Goal: Information Seeking & Learning: Compare options

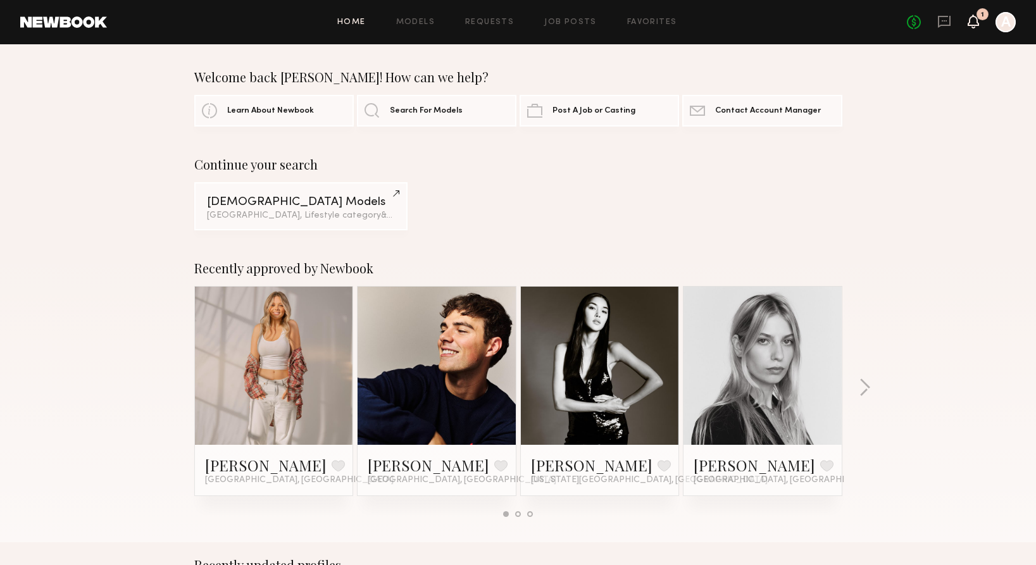
click at [976, 18] on icon at bounding box center [973, 20] width 10 height 9
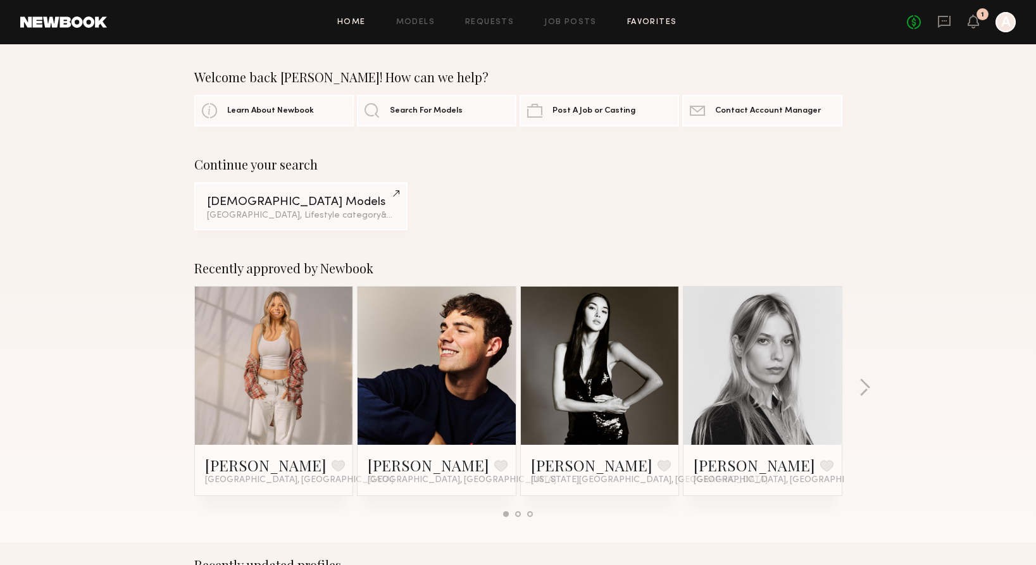
click at [653, 25] on link "Favorites" at bounding box center [652, 22] width 50 height 8
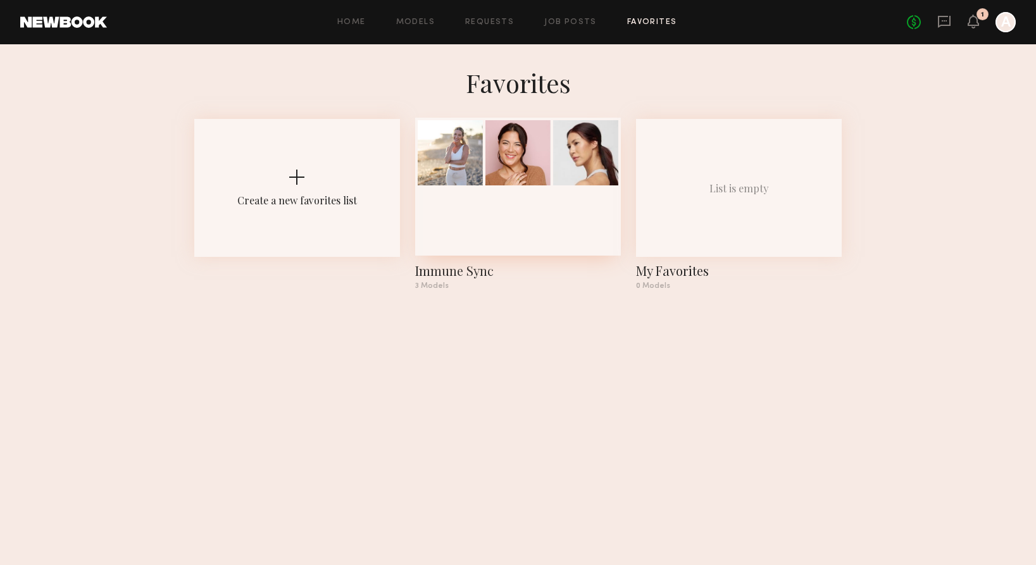
click at [466, 154] on div at bounding box center [450, 152] width 65 height 65
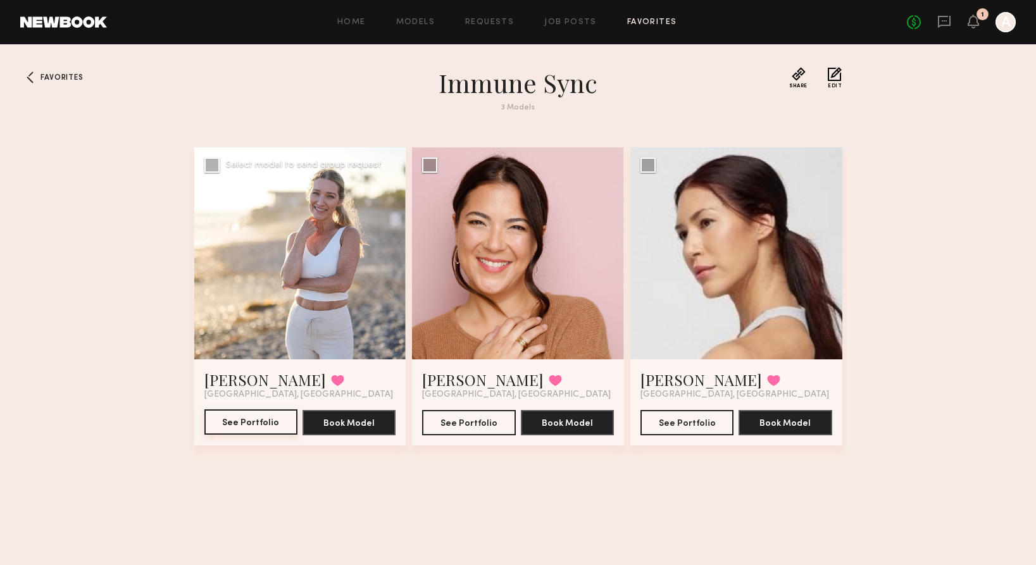
click at [264, 430] on button "See Portfolio" at bounding box center [250, 421] width 93 height 25
click at [471, 376] on link "Carolina C." at bounding box center [482, 380] width 121 height 20
click at [784, 279] on div at bounding box center [736, 253] width 212 height 212
click at [695, 384] on link "[PERSON_NAME]" at bounding box center [700, 380] width 121 height 20
click at [713, 310] on div at bounding box center [736, 253] width 212 height 212
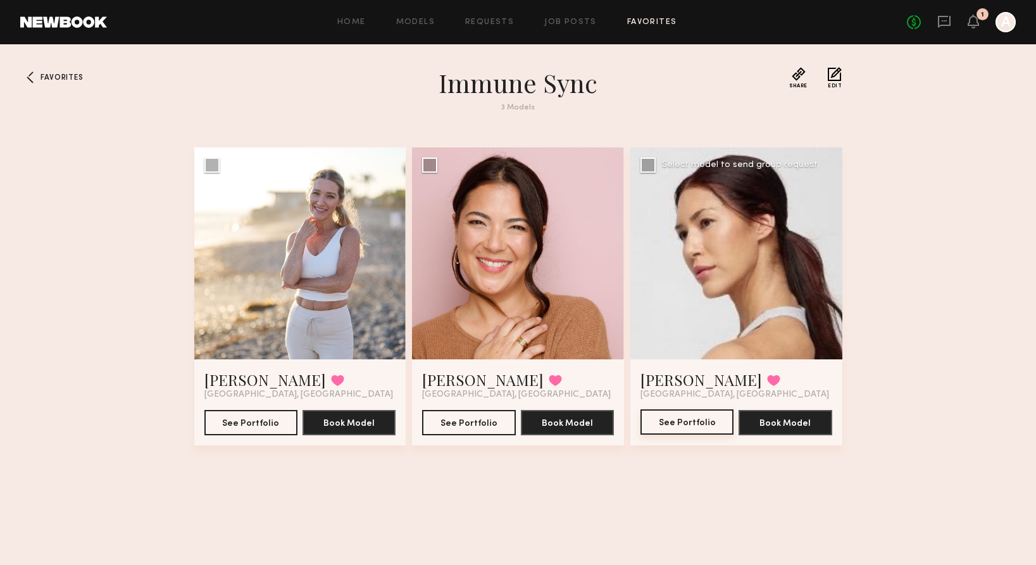
click at [685, 420] on button "See Portfolio" at bounding box center [686, 421] width 93 height 25
click at [425, 22] on link "Models" at bounding box center [415, 22] width 39 height 8
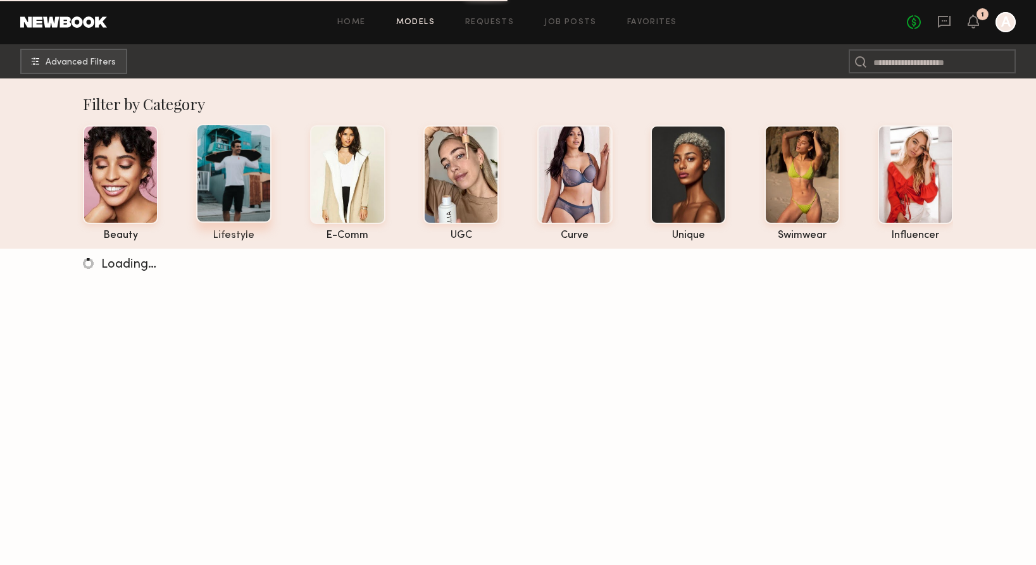
click at [226, 183] on div at bounding box center [233, 173] width 75 height 99
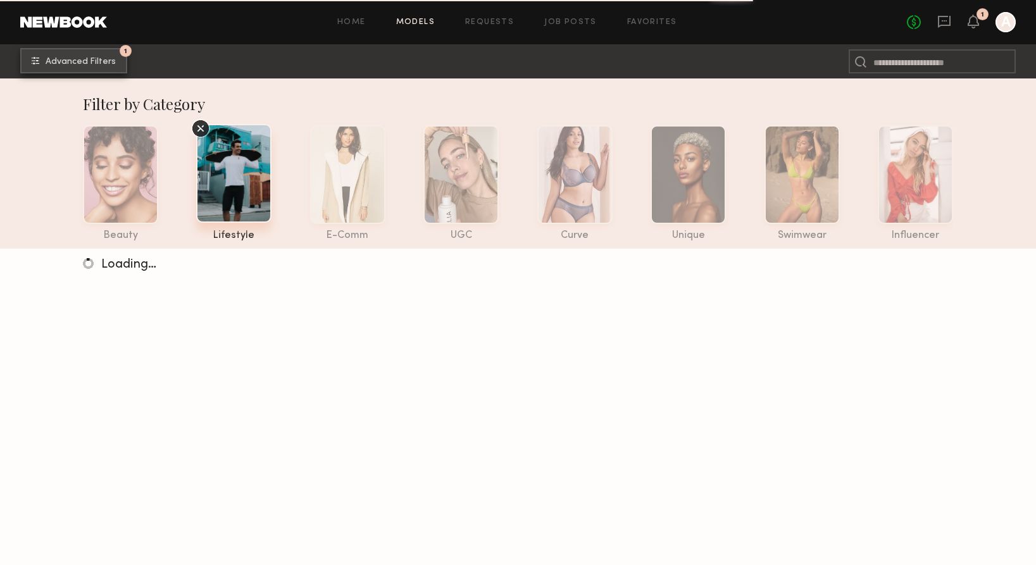
click at [93, 63] on span "Advanced Filters" at bounding box center [81, 62] width 70 height 9
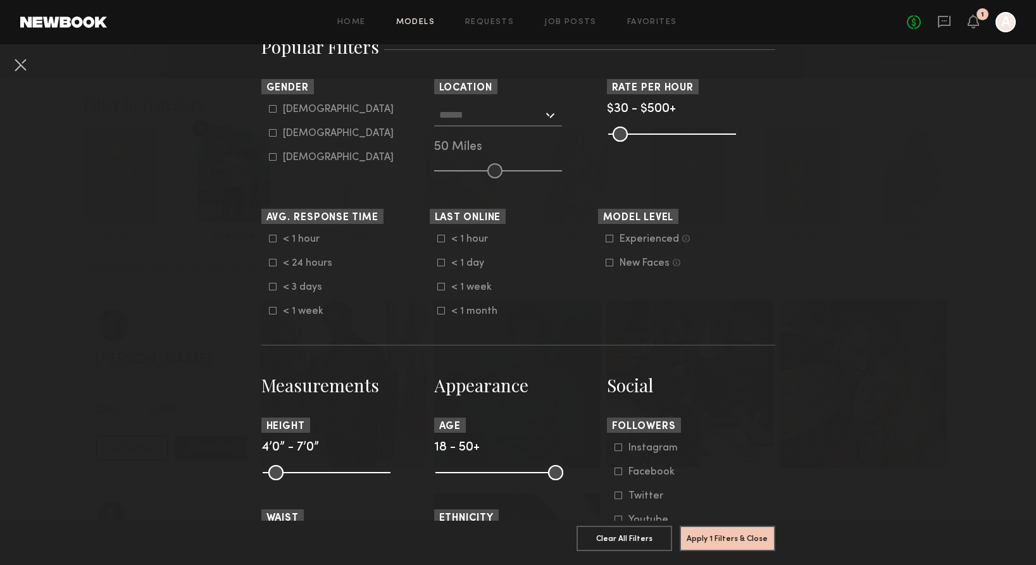
scroll to position [178, 0]
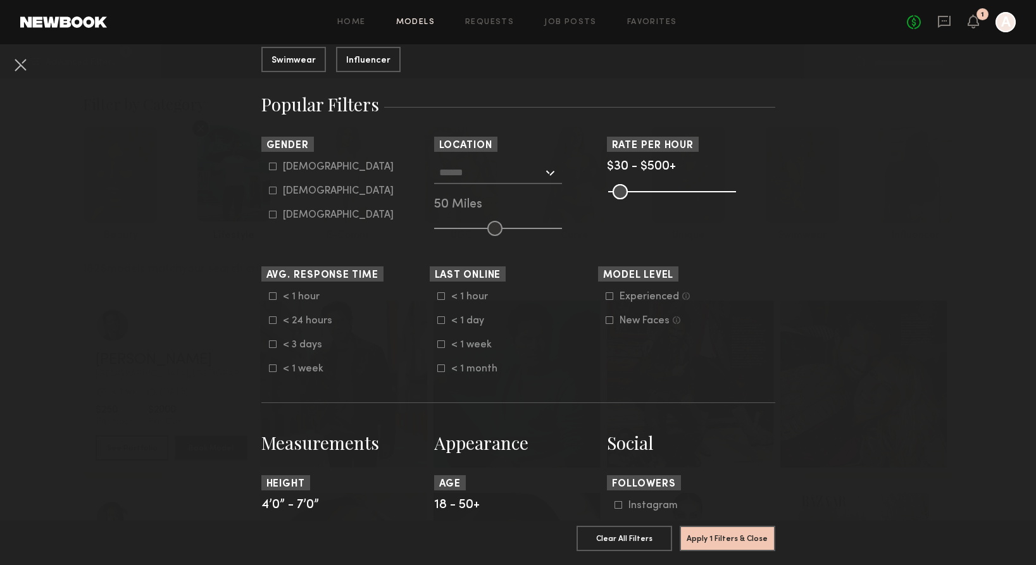
click at [545, 174] on div at bounding box center [498, 172] width 128 height 23
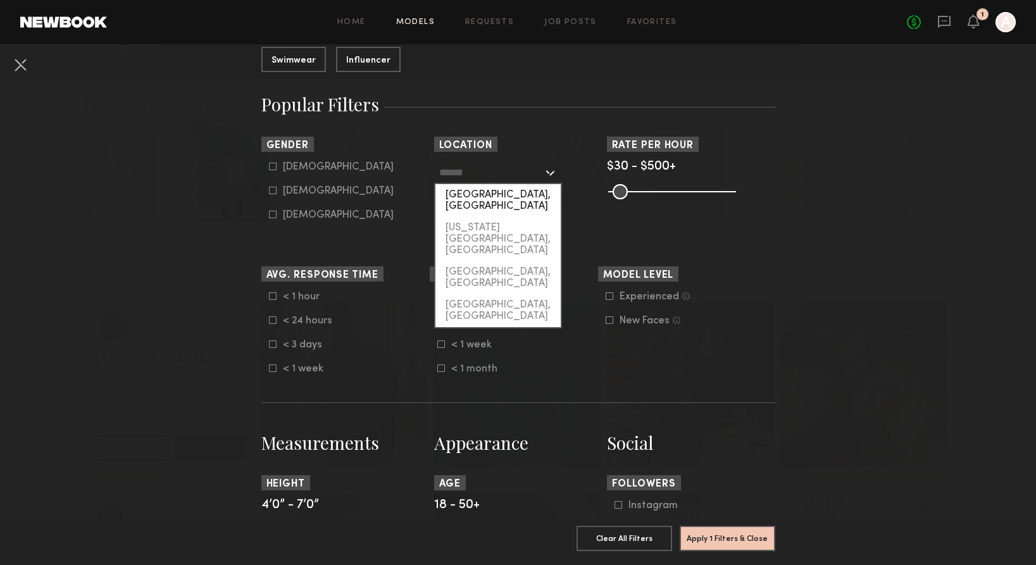
click at [471, 192] on div "[GEOGRAPHIC_DATA], [GEOGRAPHIC_DATA]" at bounding box center [497, 200] width 125 height 33
type input "**********"
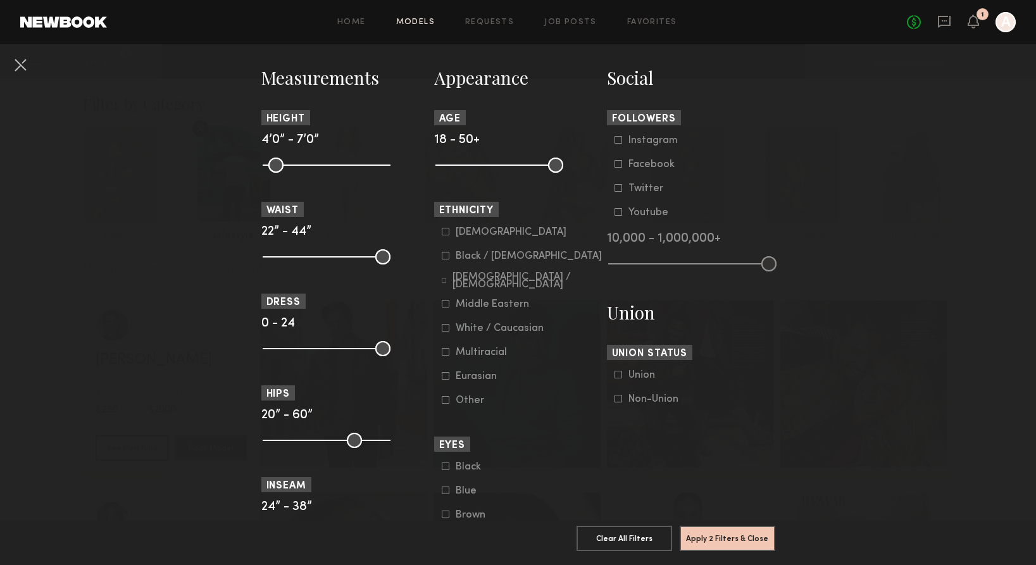
scroll to position [494, 0]
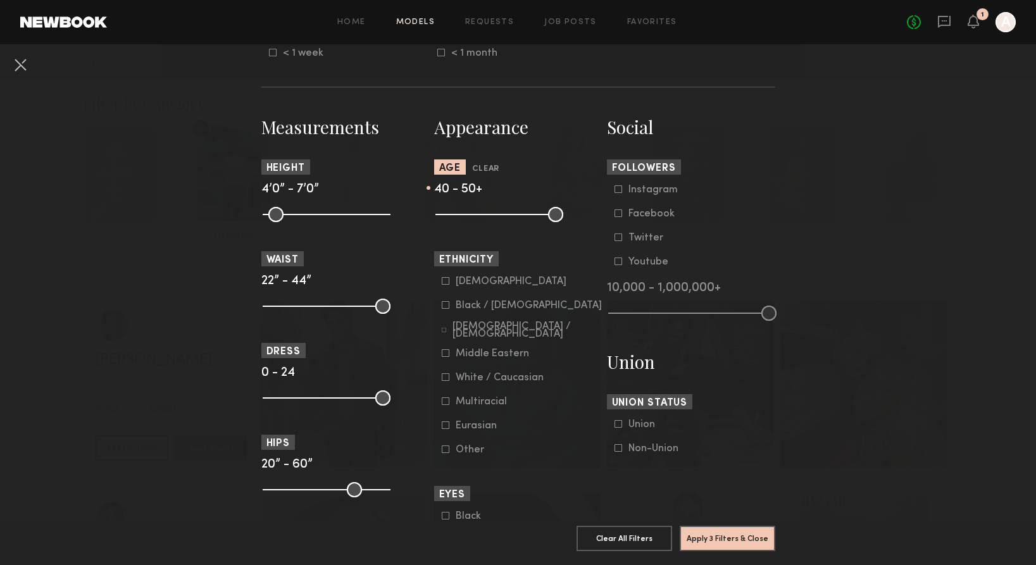
drag, startPoint x: 445, startPoint y: 217, endPoint x: 521, endPoint y: 223, distance: 76.2
type input "**"
click at [521, 222] on input "range" at bounding box center [499, 214] width 128 height 15
click at [719, 539] on button "Apply 3 Filters & Close" at bounding box center [728, 537] width 96 height 25
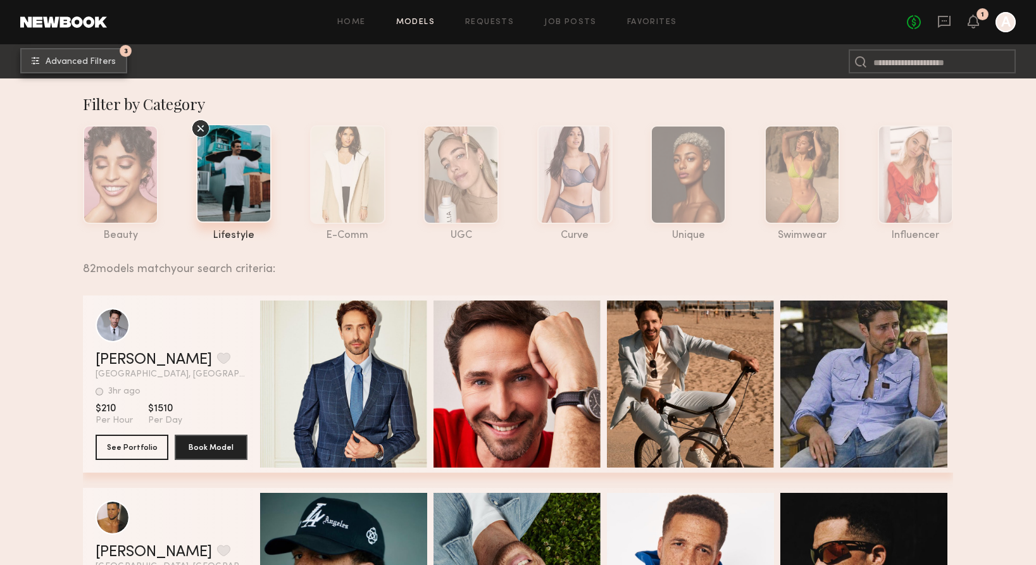
click at [94, 58] on span "Advanced Filters" at bounding box center [81, 62] width 70 height 9
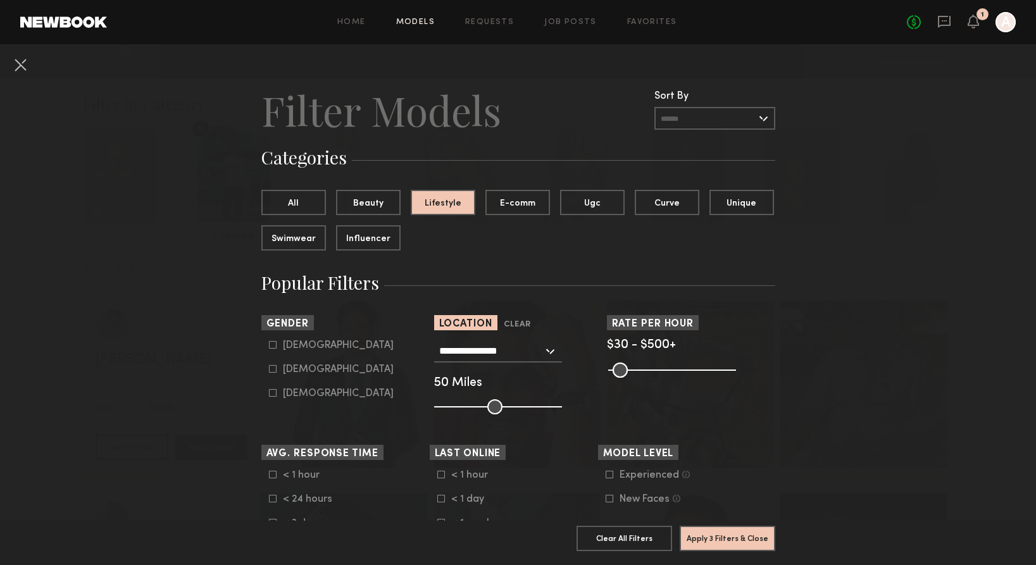
click at [274, 370] on icon at bounding box center [273, 369] width 8 height 8
type input "**"
click at [743, 551] on common-button "Apply 4 Filters & Close" at bounding box center [728, 543] width 96 height 34
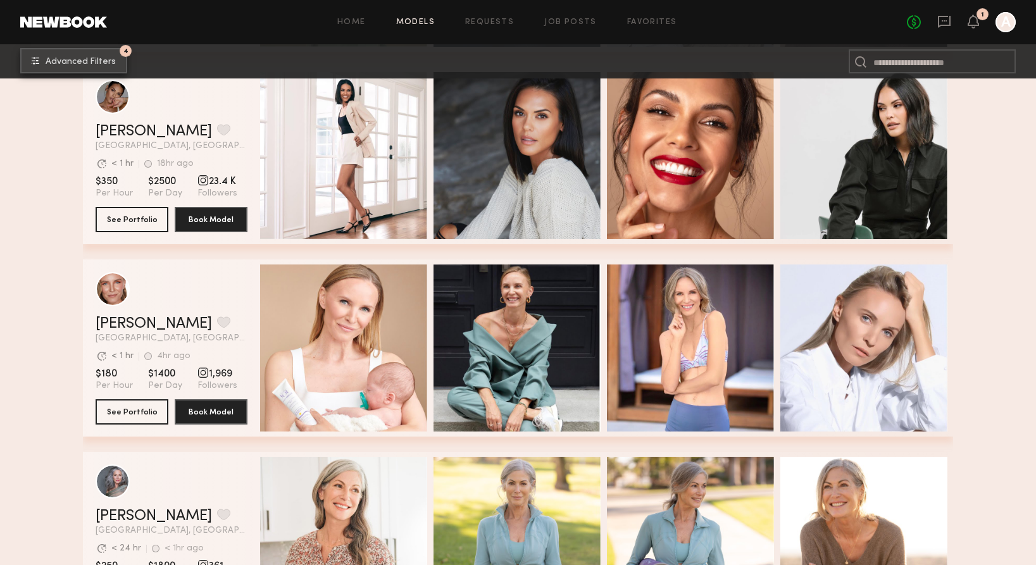
scroll to position [1036, 0]
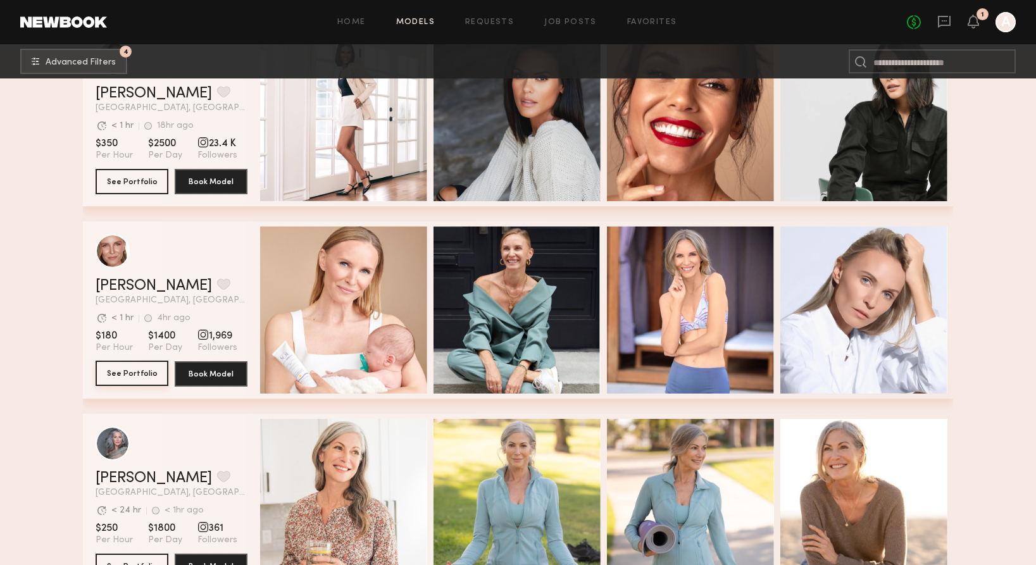
click at [124, 372] on button "See Portfolio" at bounding box center [132, 373] width 73 height 25
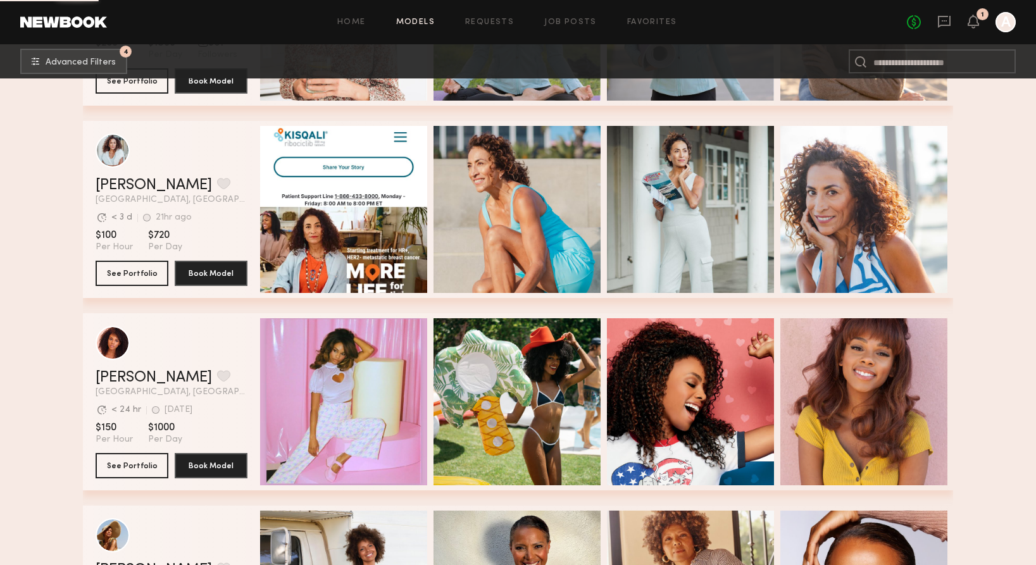
scroll to position [1522, 0]
click at [122, 273] on button "See Portfolio" at bounding box center [132, 271] width 73 height 25
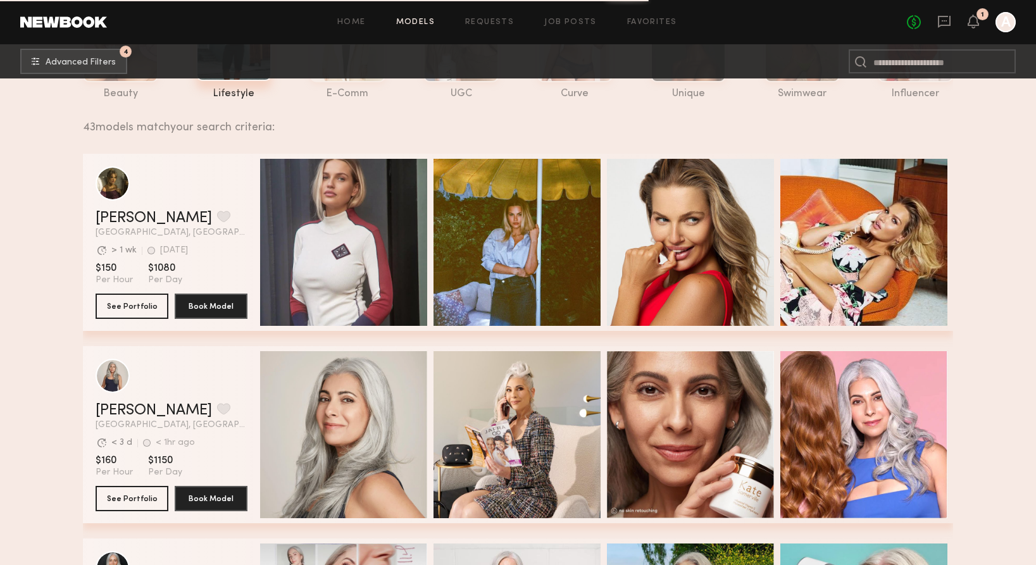
scroll to position [0, 0]
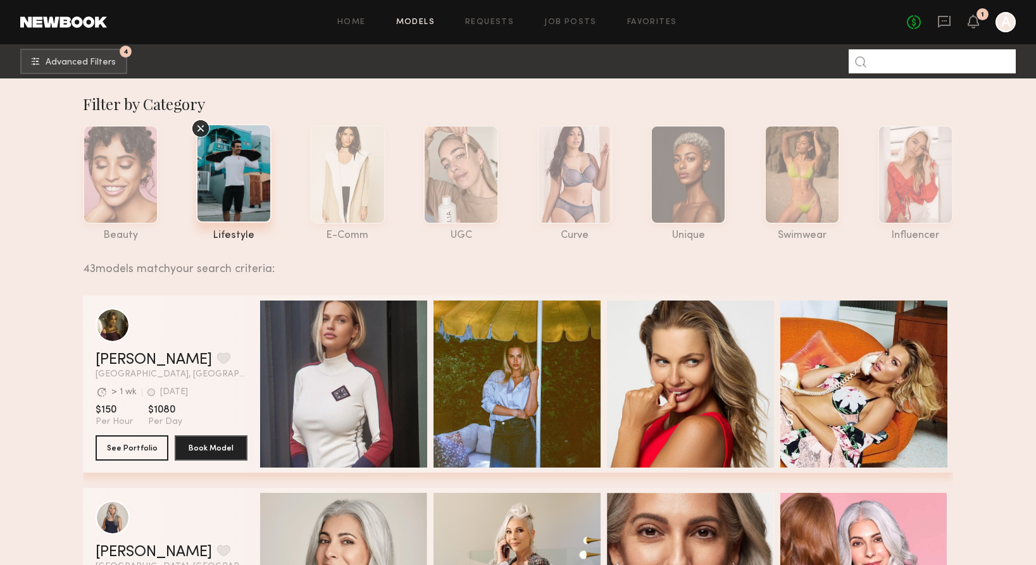
click at [907, 66] on input at bounding box center [932, 61] width 167 height 24
type input "*******"
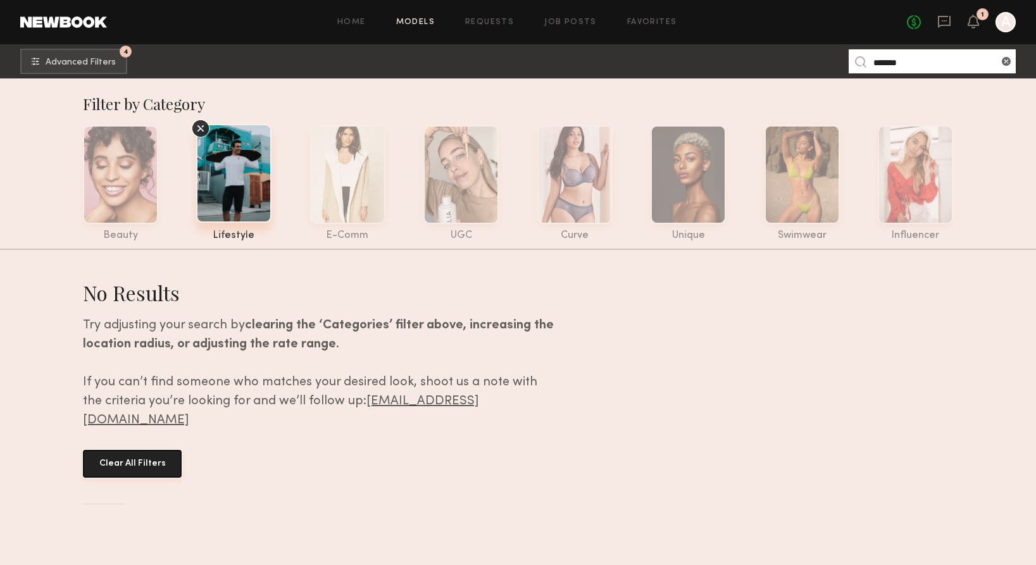
click at [144, 450] on button "Clear All Filters" at bounding box center [132, 464] width 99 height 28
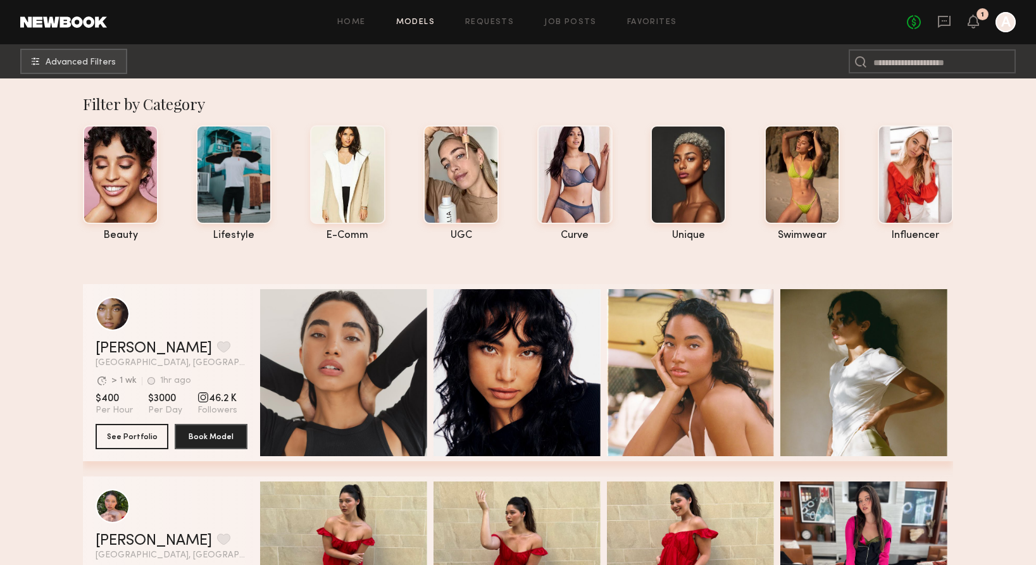
click at [635, 28] on div "Home Models Requests Job Posts Favorites Sign Out No fees up to $5,000 1 A" at bounding box center [561, 22] width 909 height 20
click at [639, 20] on link "Favorites" at bounding box center [652, 22] width 50 height 8
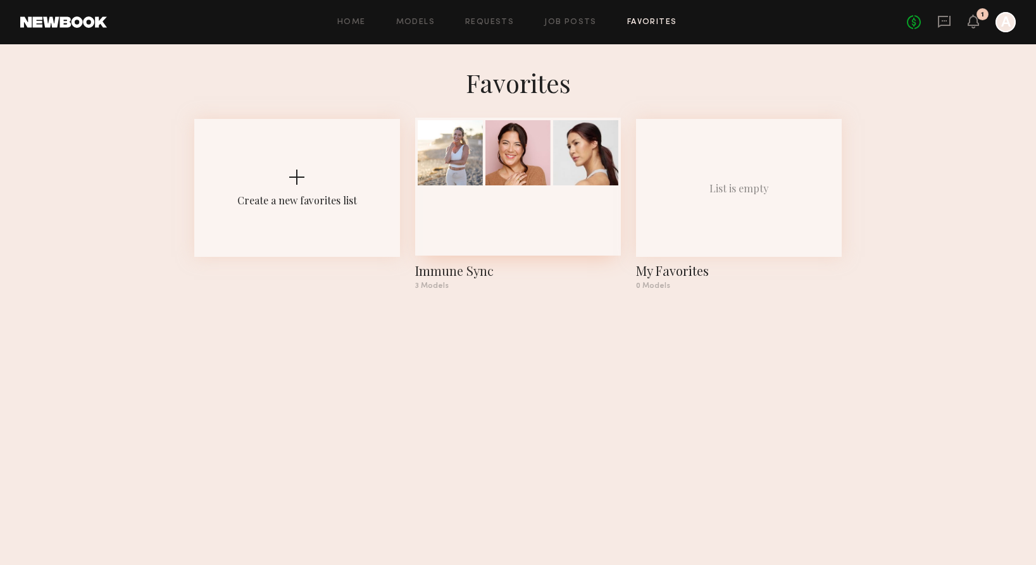
click at [525, 202] on div at bounding box center [518, 187] width 206 height 138
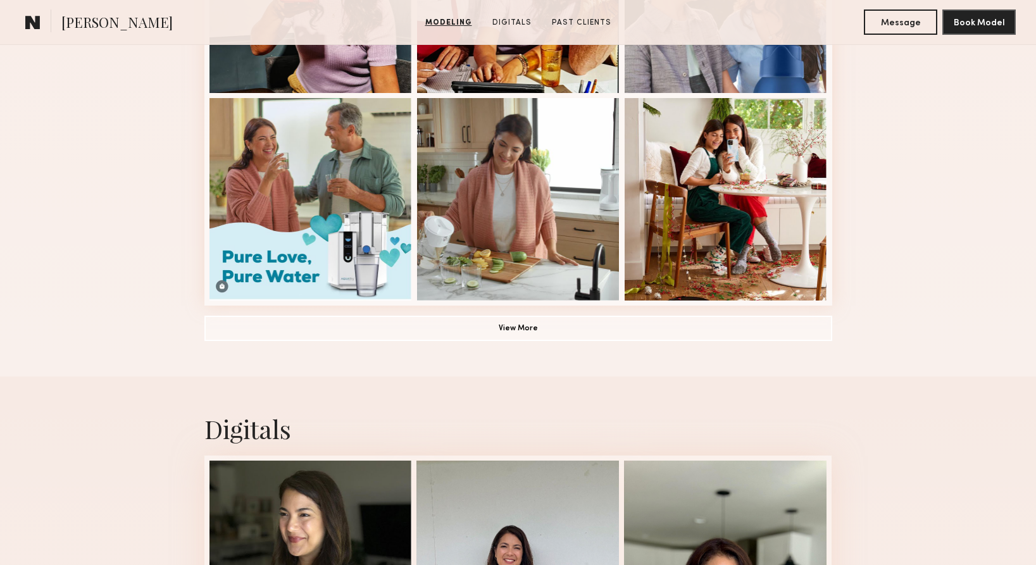
scroll to position [899, 0]
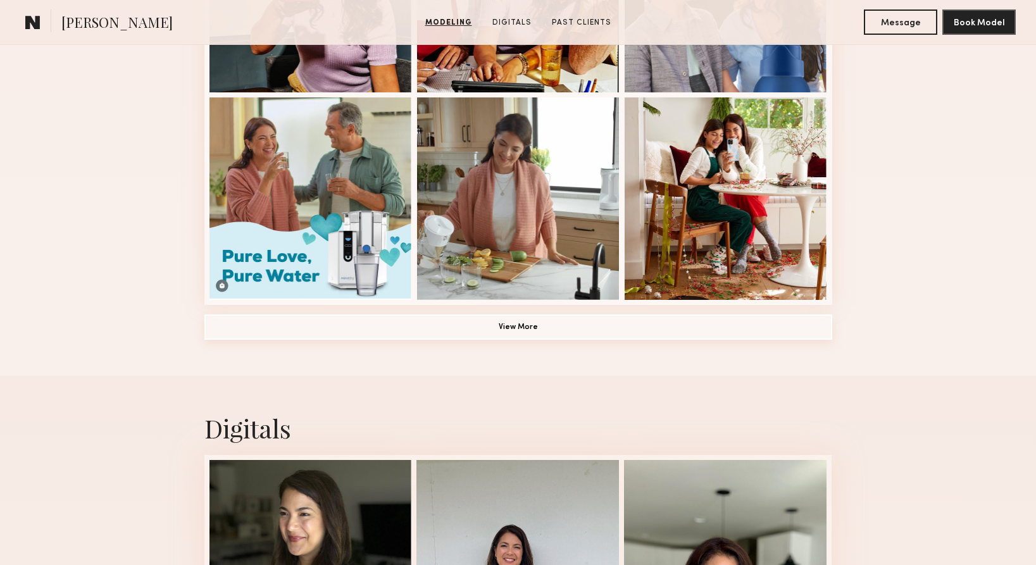
click at [524, 328] on button "View More" at bounding box center [518, 326] width 628 height 25
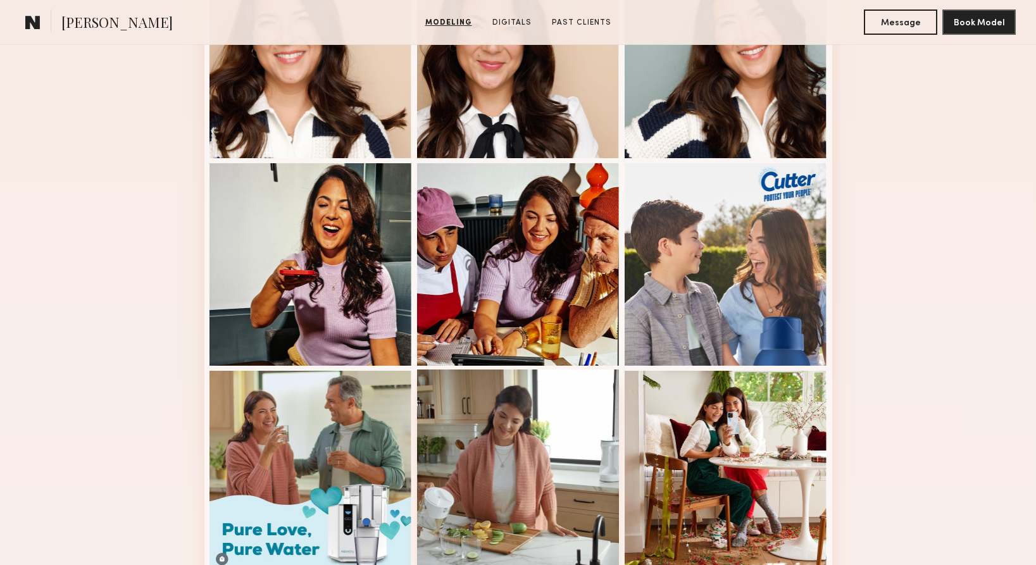
scroll to position [628, 0]
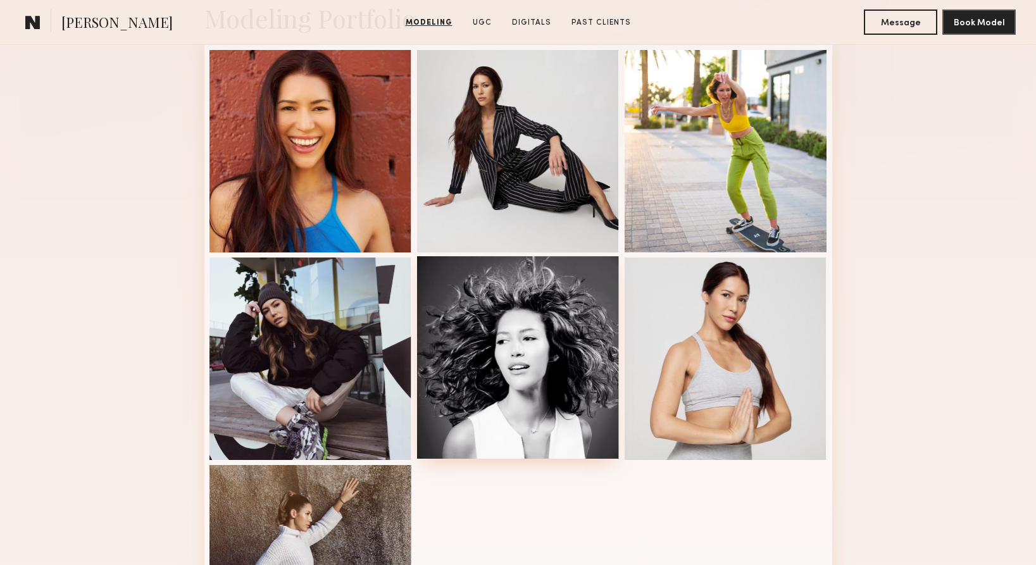
scroll to position [328, 0]
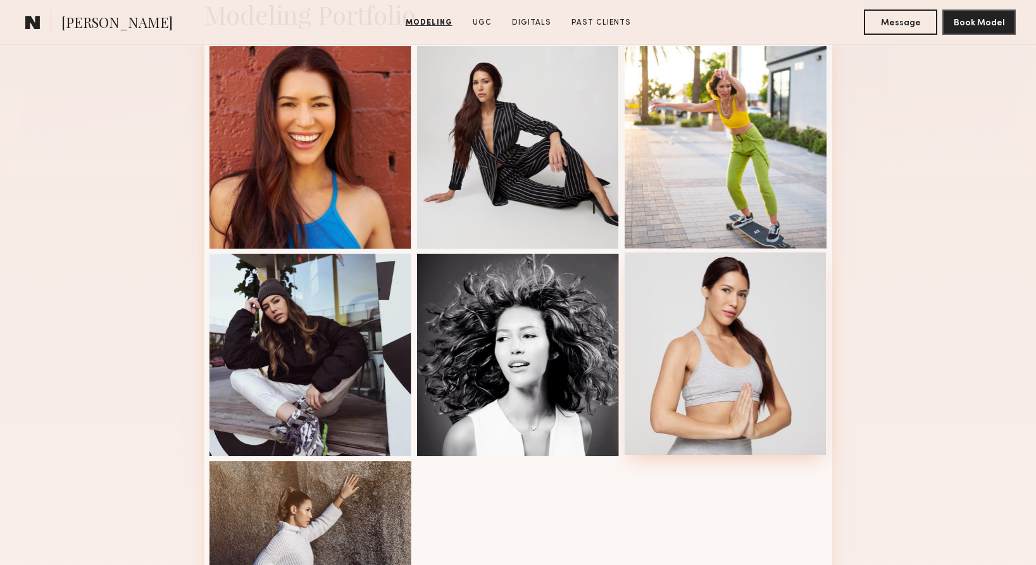
click at [696, 346] on div at bounding box center [726, 353] width 202 height 202
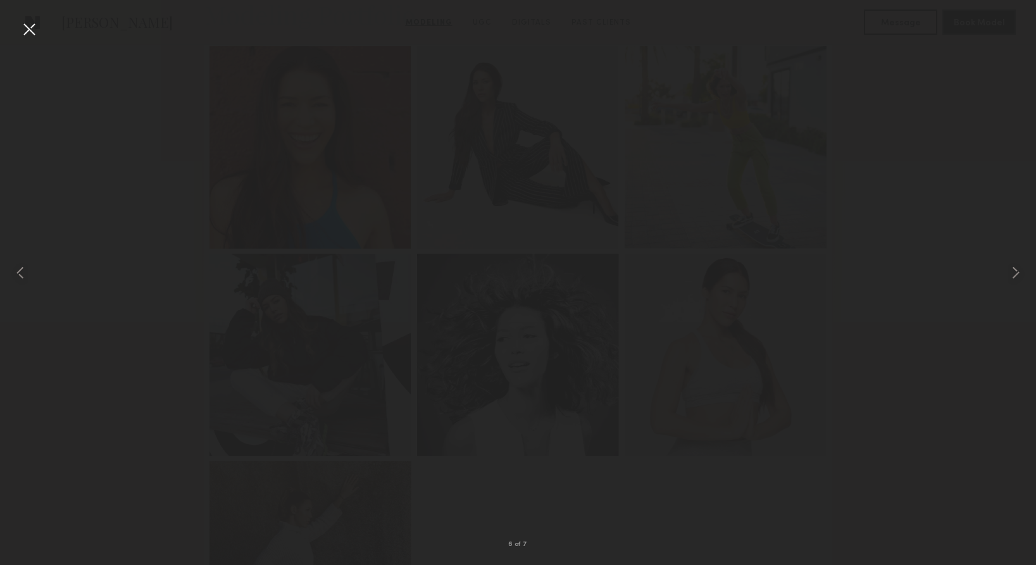
click at [32, 30] on div at bounding box center [29, 29] width 20 height 20
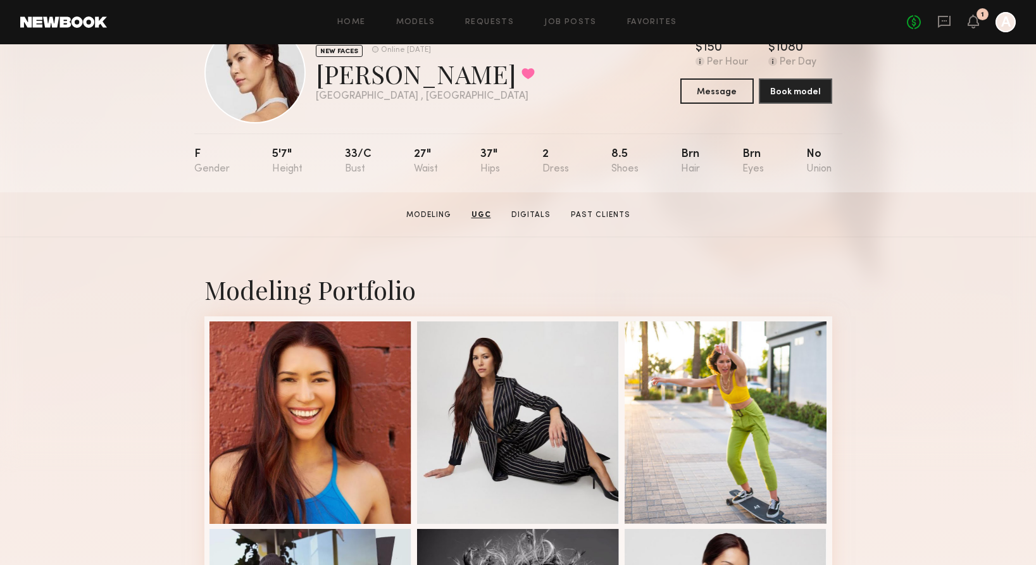
scroll to position [0, 0]
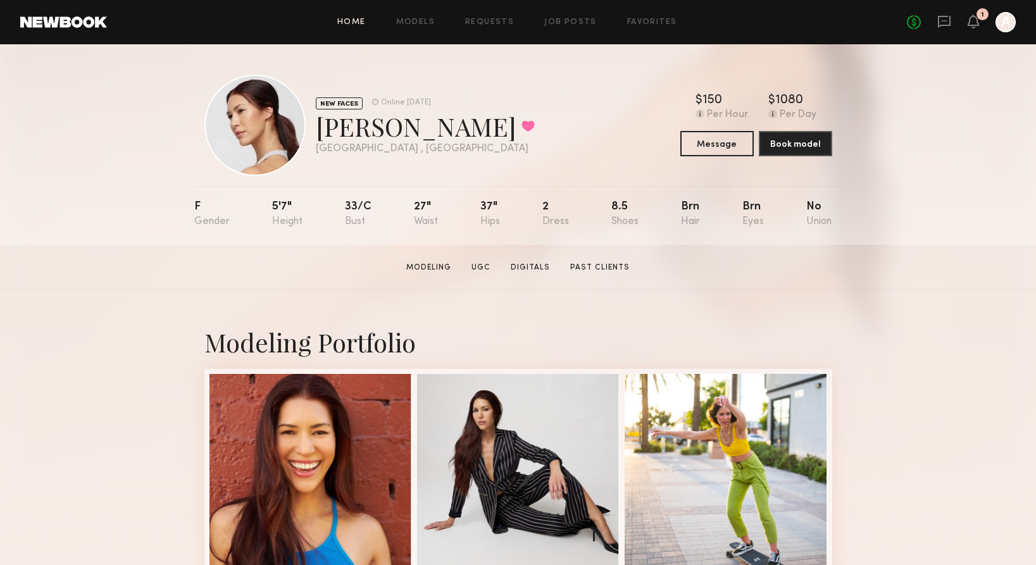
click at [355, 23] on link "Home" at bounding box center [351, 22] width 28 height 8
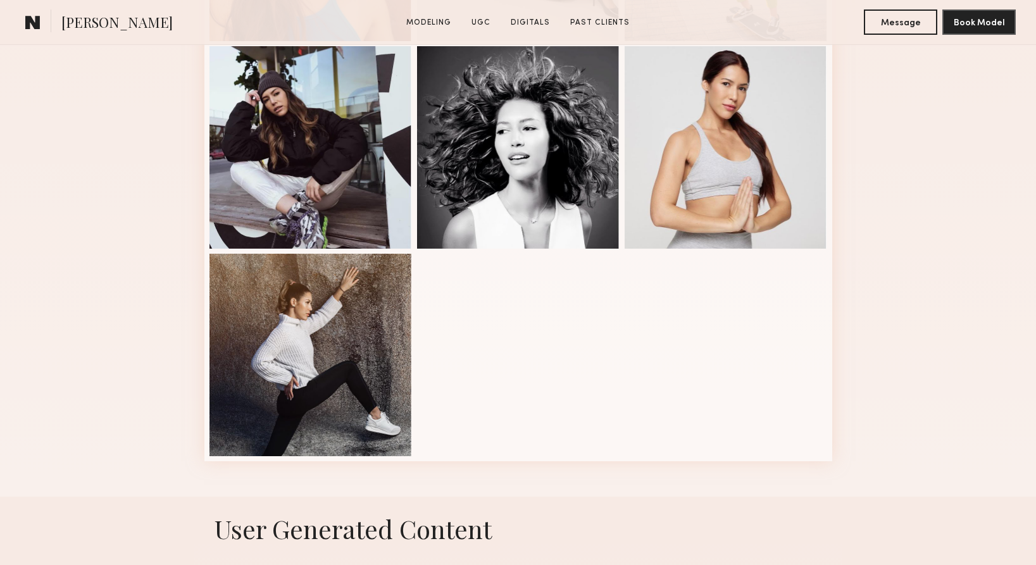
scroll to position [551, 0]
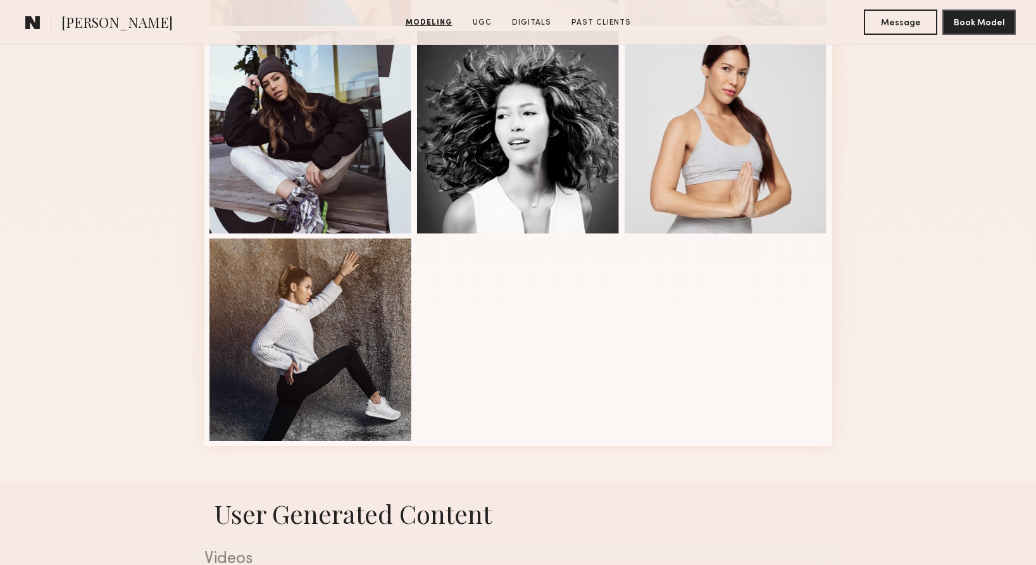
click at [482, 343] on nb-model-profile-images-feed at bounding box center [518, 132] width 628 height 628
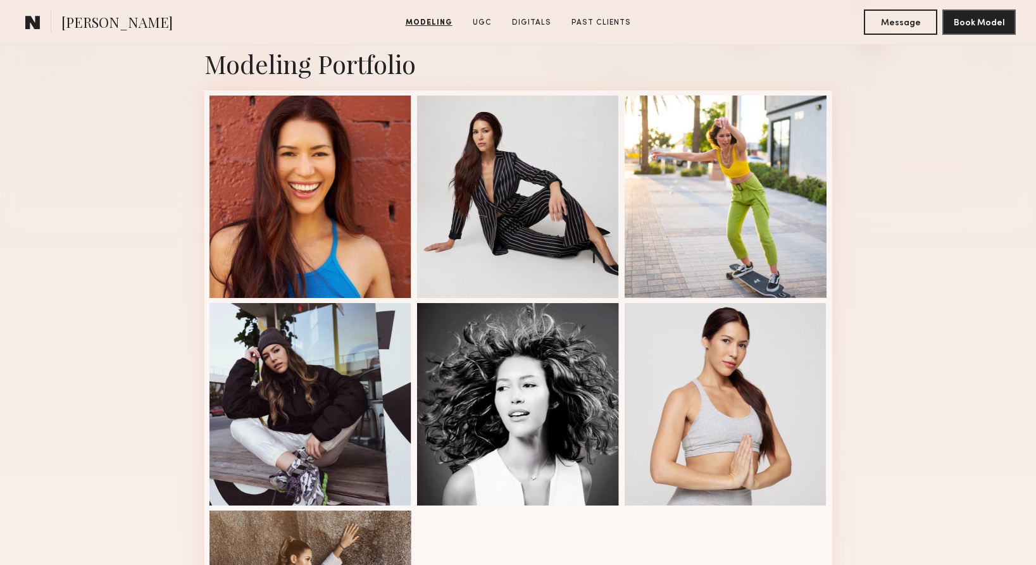
scroll to position [283, 0]
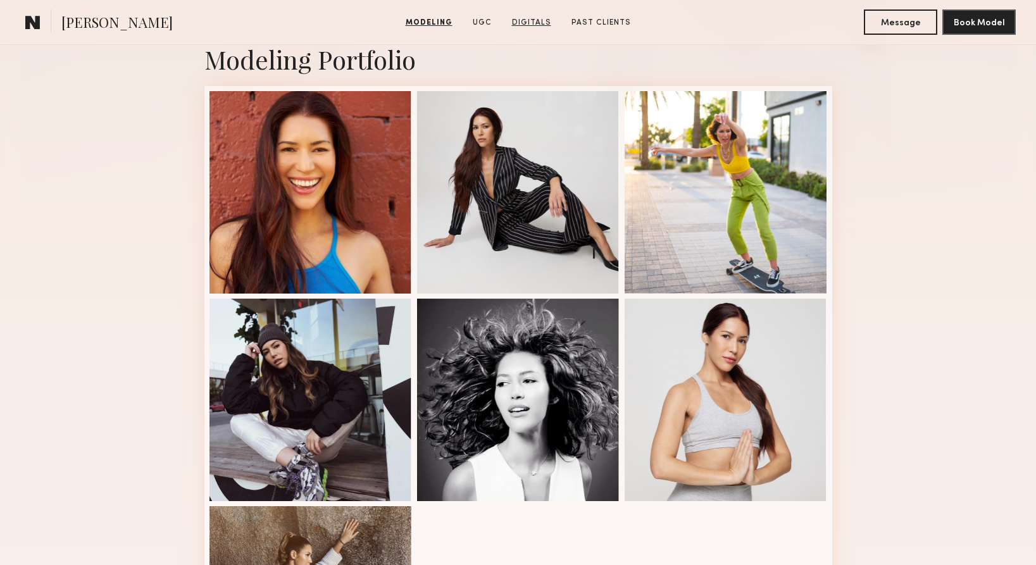
click at [544, 20] on link "Digitals" at bounding box center [531, 22] width 49 height 11
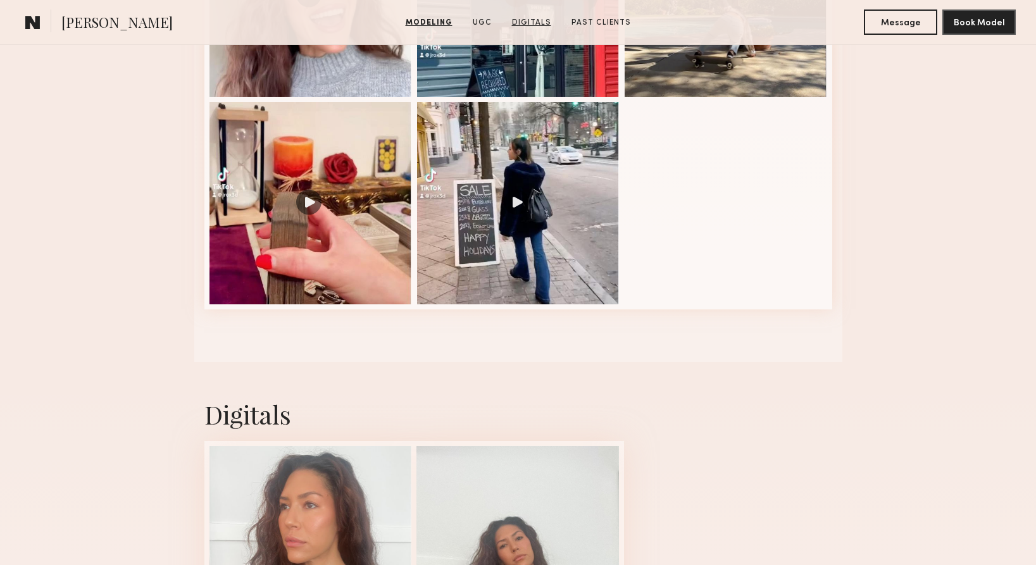
scroll to position [1735, 0]
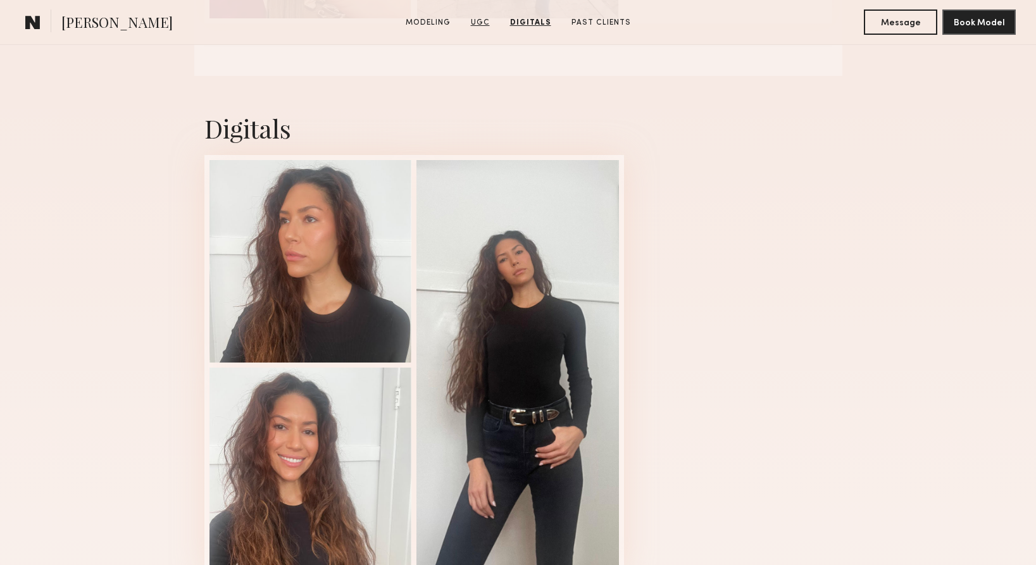
click at [487, 20] on link "UGC" at bounding box center [480, 22] width 29 height 11
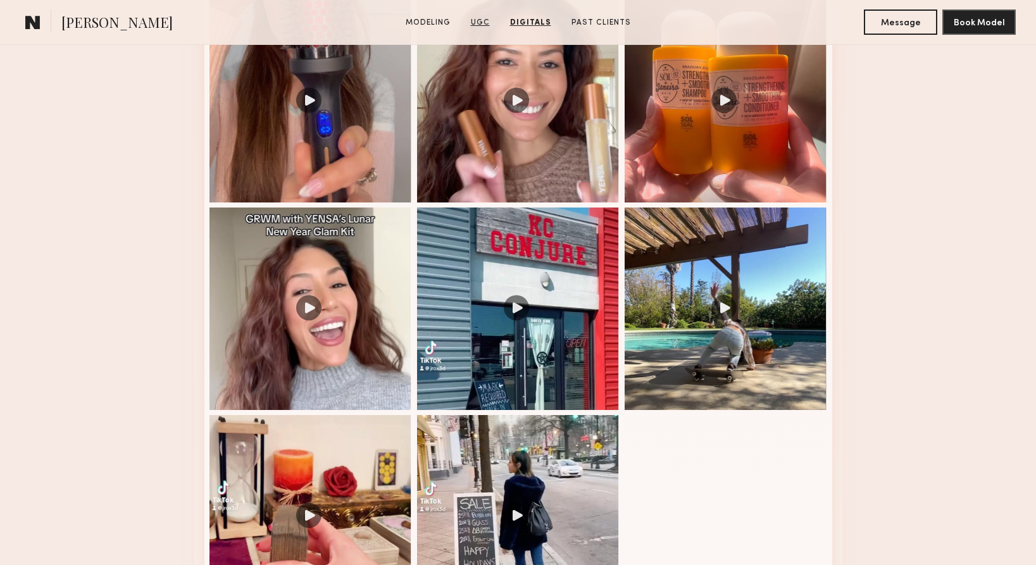
scroll to position [956, 0]
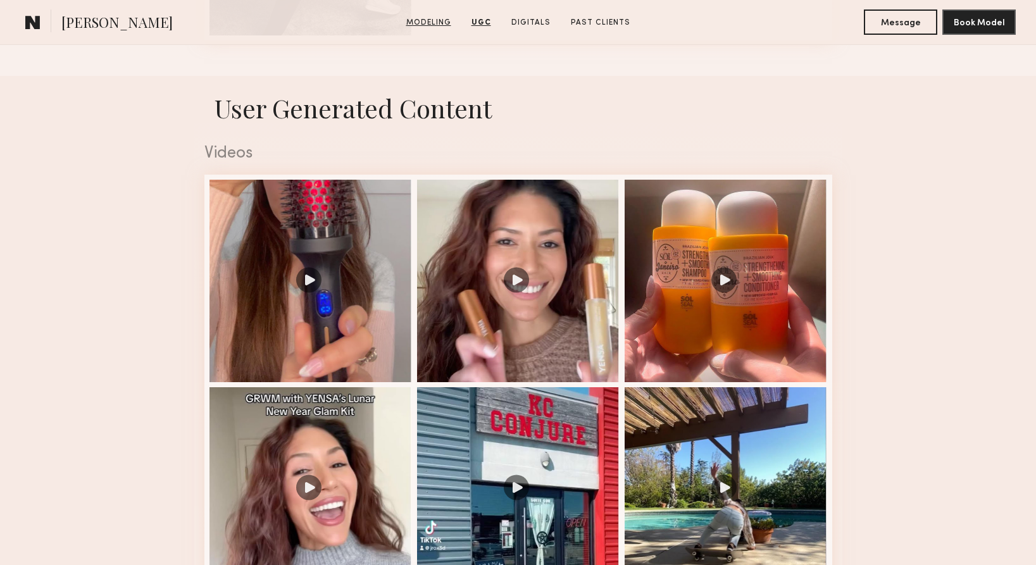
click at [434, 22] on link "Modeling" at bounding box center [428, 22] width 55 height 11
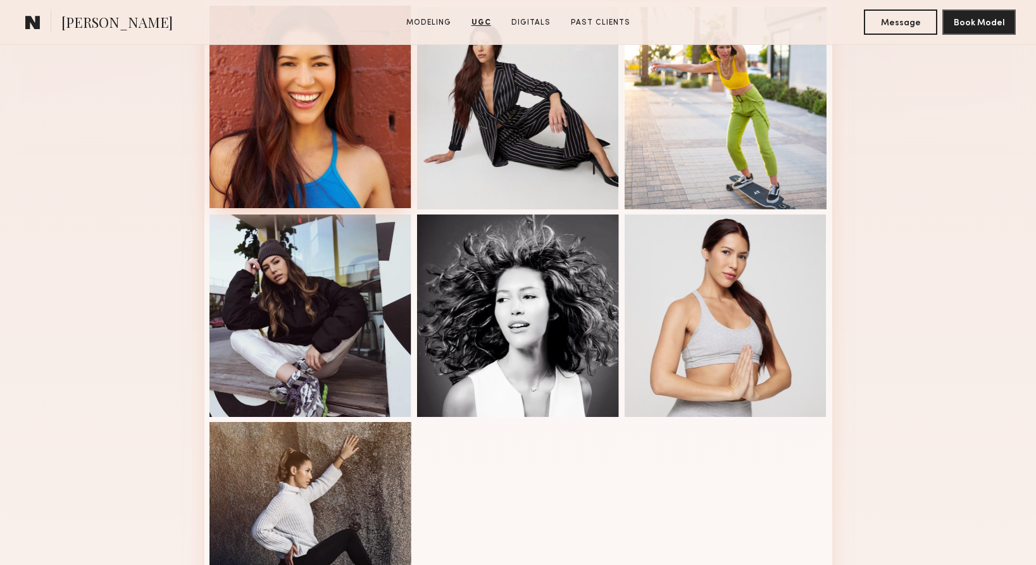
scroll to position [213, 0]
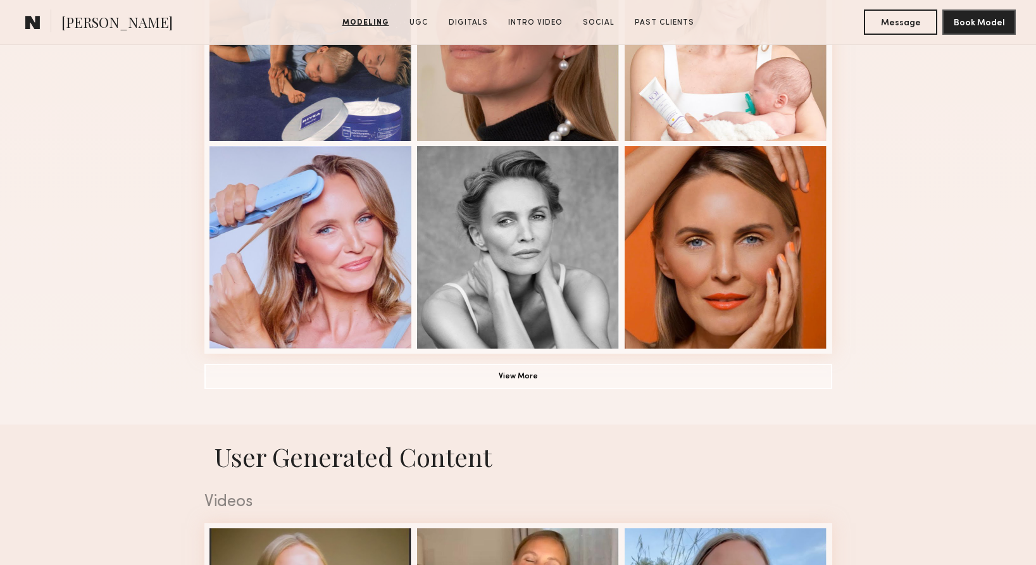
scroll to position [851, 0]
click at [498, 380] on button "View More" at bounding box center [518, 375] width 628 height 25
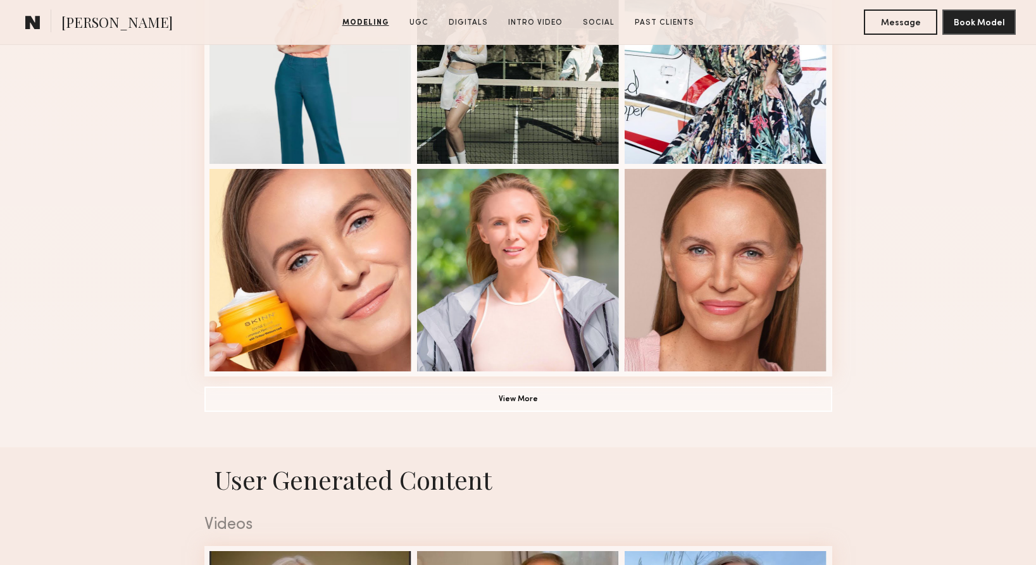
scroll to position [1659, 0]
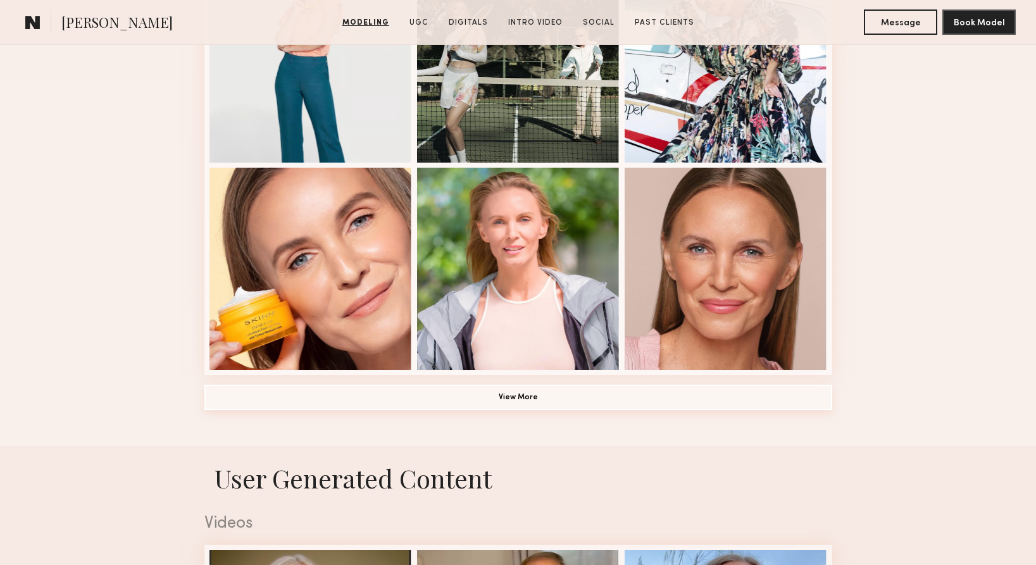
click at [505, 400] on button "View More" at bounding box center [518, 397] width 628 height 25
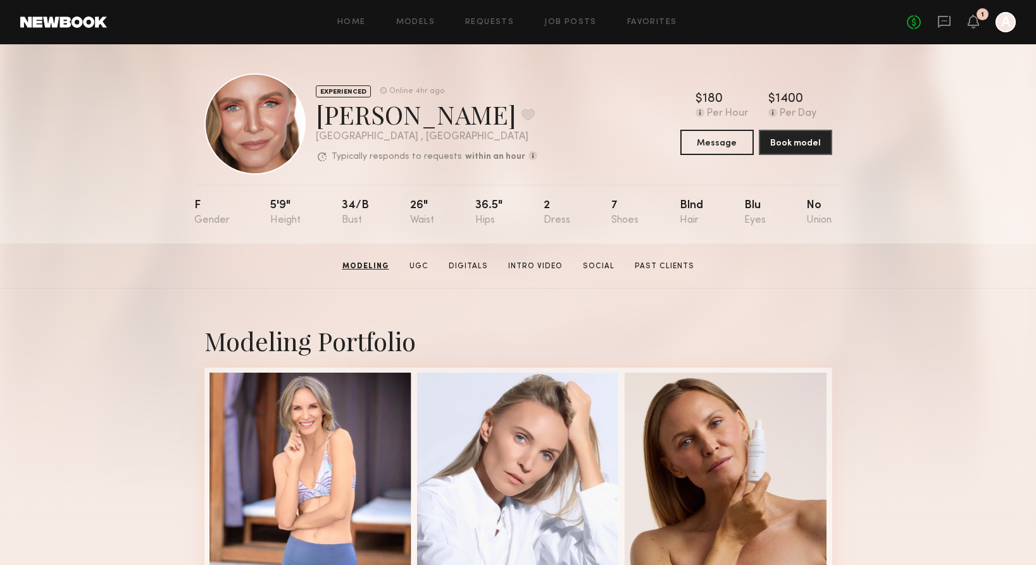
scroll to position [0, 0]
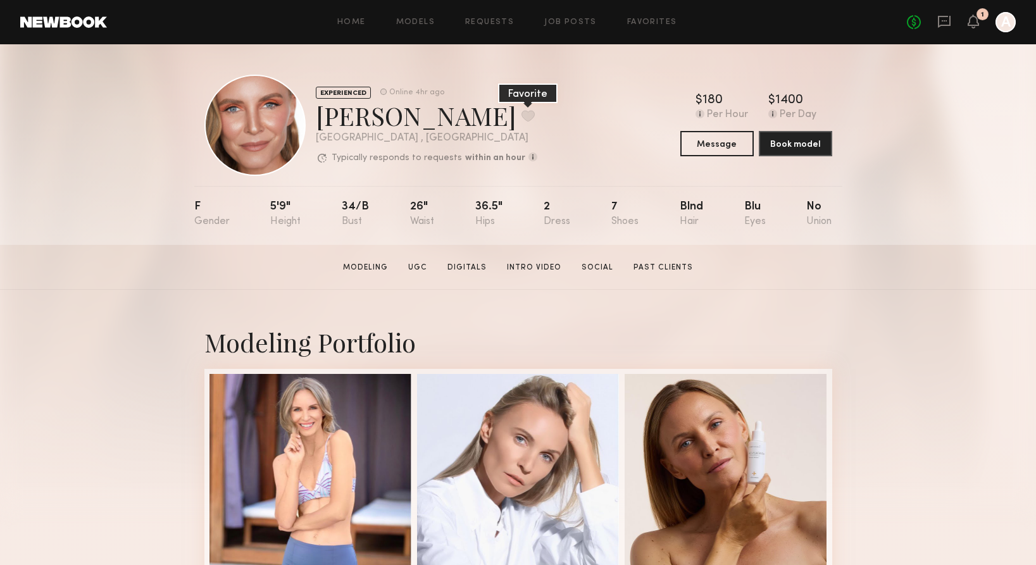
click at [521, 118] on button at bounding box center [527, 115] width 13 height 11
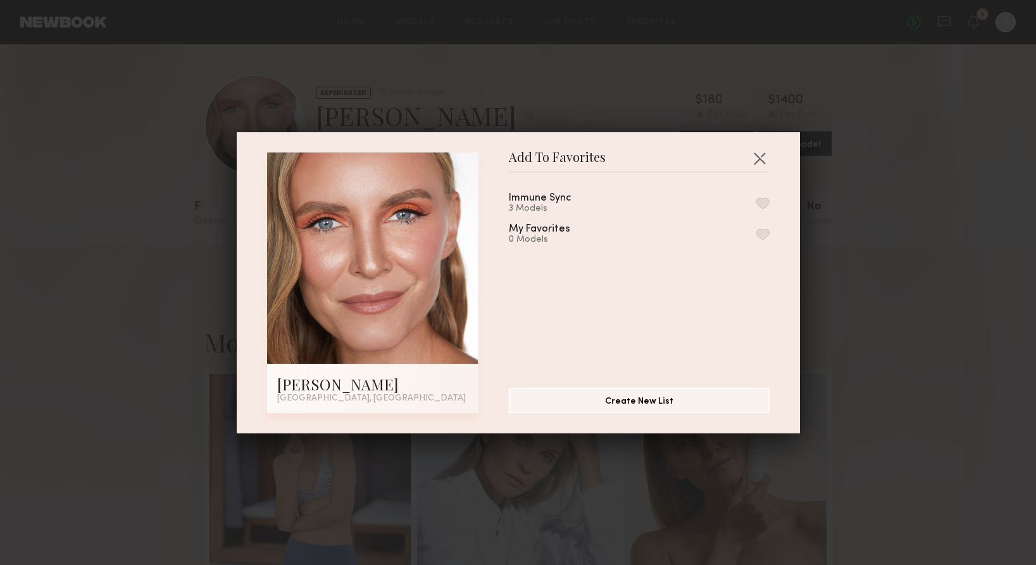
click at [535, 200] on div "Immune Sync" at bounding box center [540, 198] width 62 height 11
click at [765, 199] on button "button" at bounding box center [762, 202] width 13 height 11
click at [760, 156] on button "button" at bounding box center [759, 158] width 20 height 20
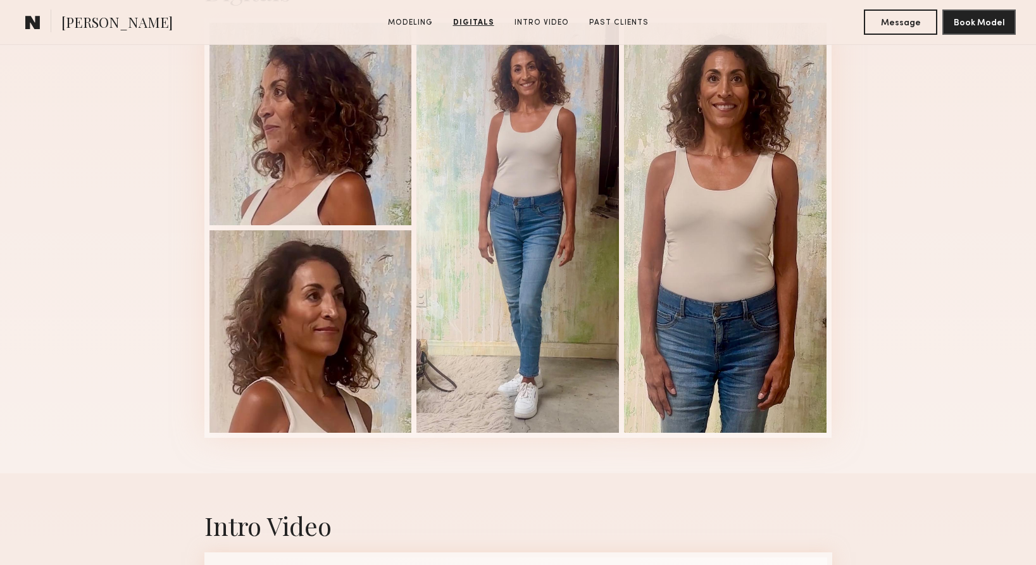
scroll to position [1302, 0]
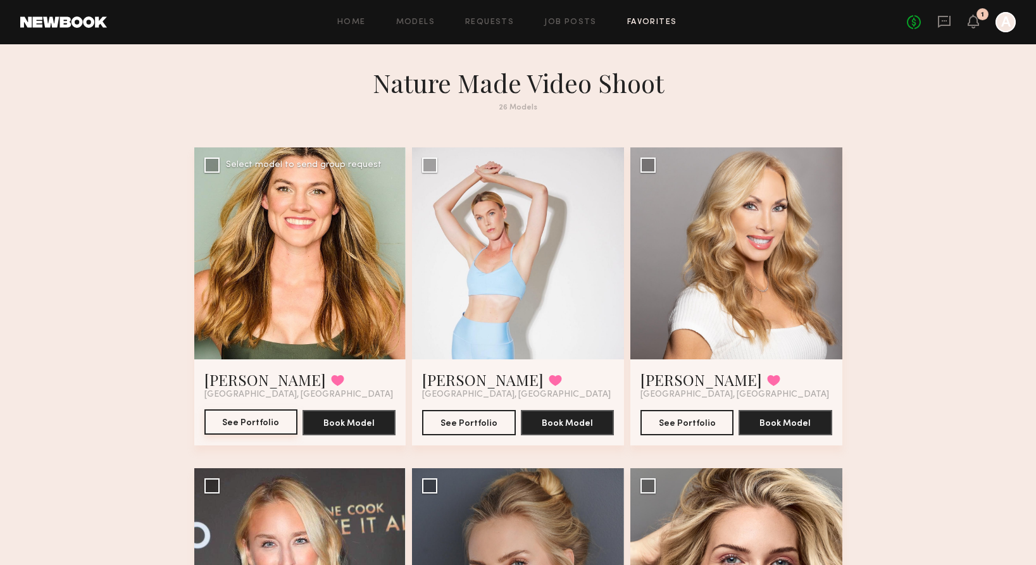
click at [264, 420] on button "See Portfolio" at bounding box center [250, 421] width 93 height 25
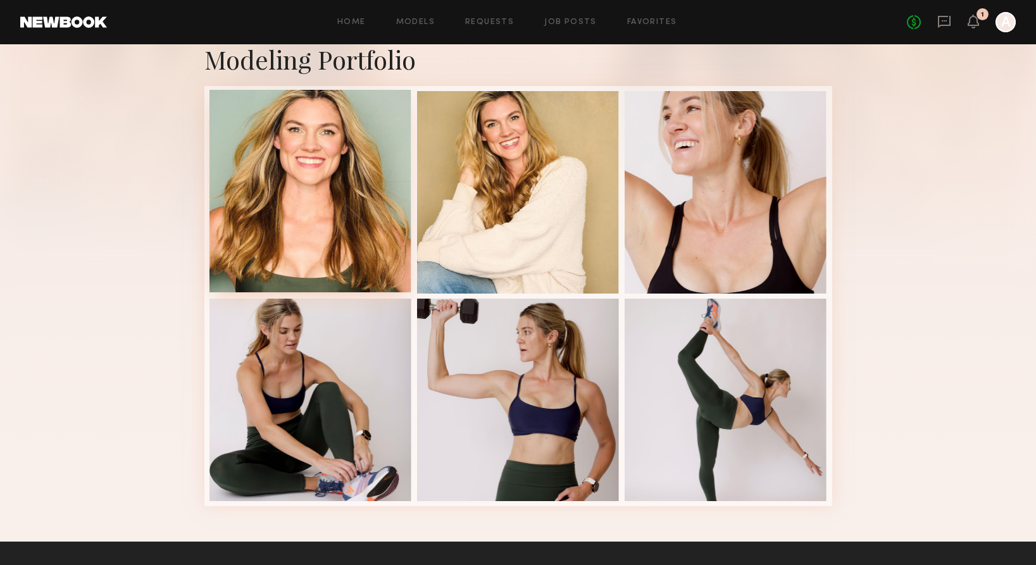
scroll to position [239, 0]
